Goal: Task Accomplishment & Management: Use online tool/utility

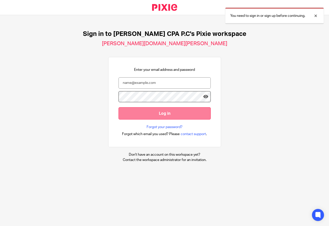
type input "taxpro2@erccpa.com"
click at [160, 115] on input "Log in" at bounding box center [165, 113] width 92 height 12
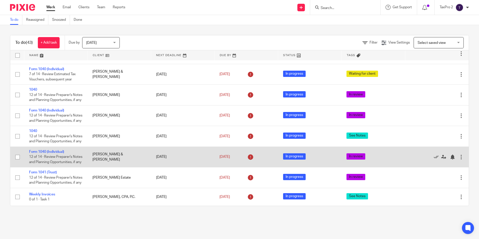
scroll to position [785, 0]
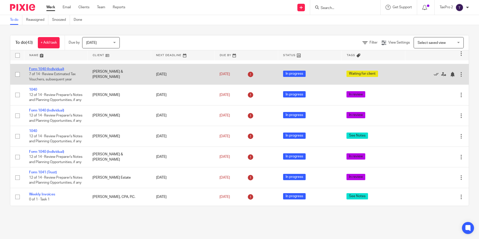
click at [43, 71] on link "Form 1040 (Individual)" at bounding box center [46, 69] width 35 height 4
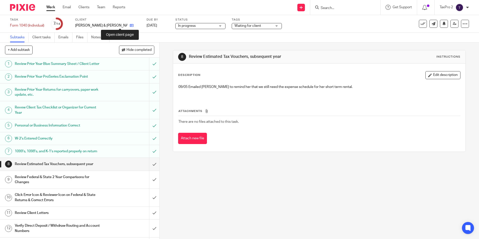
click at [130, 25] on icon at bounding box center [132, 26] width 4 height 4
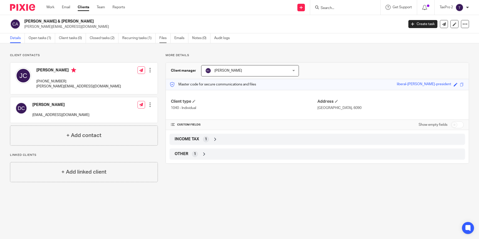
click at [167, 36] on link "Files" at bounding box center [164, 38] width 11 height 10
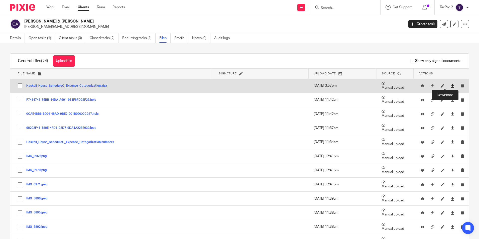
click at [451, 86] on icon at bounding box center [453, 86] width 4 height 4
